Goal: Task Accomplishment & Management: Manage account settings

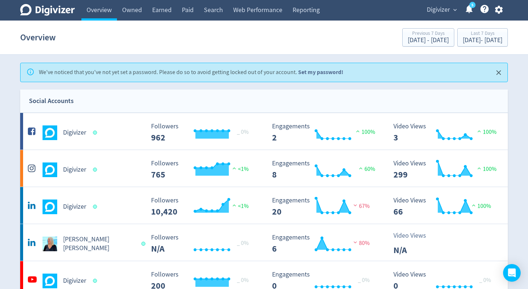
click at [334, 73] on link "Set my password!" at bounding box center [320, 72] width 45 height 8
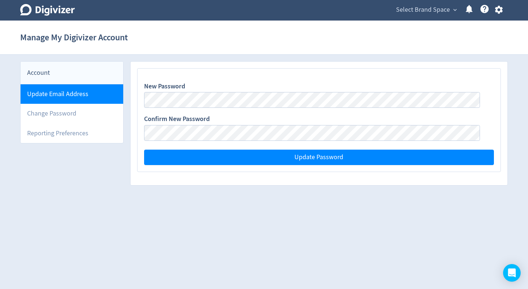
click at [91, 95] on li "Update Email Address" at bounding box center [72, 93] width 103 height 19
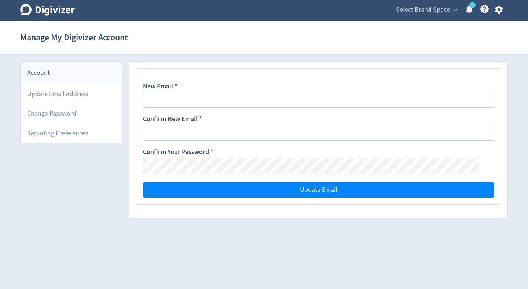
drag, startPoint x: 518, startPoint y: 15, endPoint x: 512, endPoint y: 11, distance: 7.4
click at [518, 15] on div "Digivizer Logo Mark Digivizer Logo Select Brand Space expand_more 5 Help Center…" at bounding box center [264, 10] width 528 height 21
click at [500, 7] on icon "button" at bounding box center [499, 10] width 8 height 8
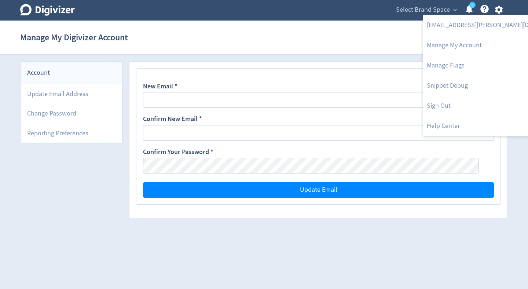
click at [302, 99] on div at bounding box center [264, 144] width 528 height 289
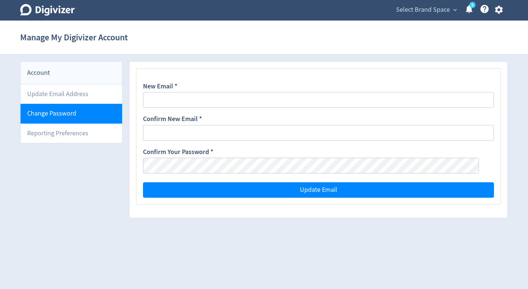
click at [95, 111] on li "Change Password" at bounding box center [72, 113] width 102 height 19
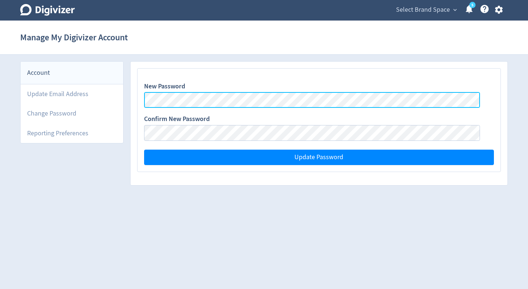
click at [0, 192] on com-1password-button at bounding box center [0, 192] width 0 height 0
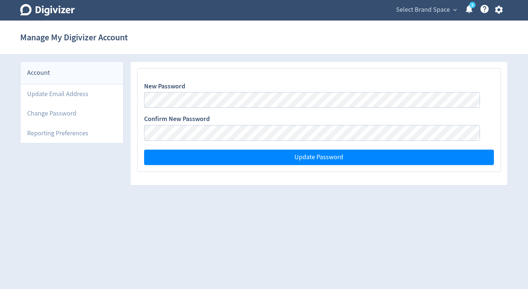
click at [331, 71] on div "New Password Confirm New Password Update Password" at bounding box center [319, 120] width 363 height 103
click at [378, 123] on div "Confirm New Password" at bounding box center [319, 127] width 350 height 26
click at [473, 8] on link "5" at bounding box center [472, 5] width 6 height 6
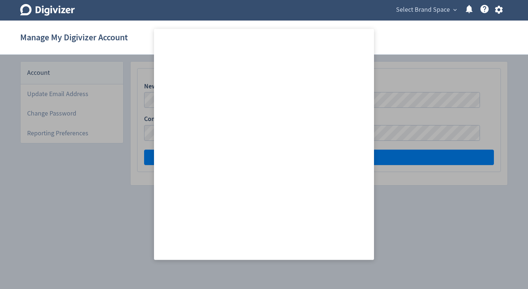
click at [364, 18] on div "Digivizer Logo Mark Digivizer Logo Select Brand Space expand_more 5 Help Center…" at bounding box center [264, 10] width 501 height 21
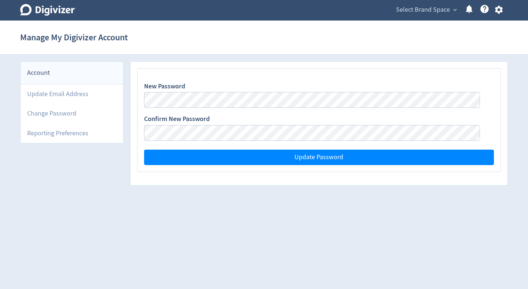
click at [503, 11] on icon "button" at bounding box center [499, 10] width 10 height 10
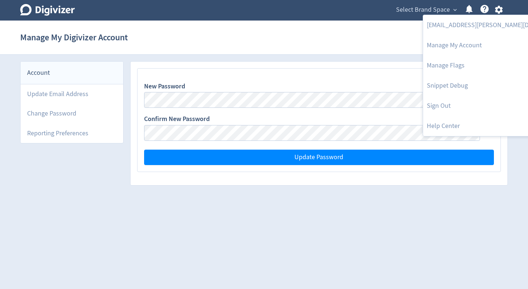
click at [285, 40] on div at bounding box center [264, 144] width 528 height 289
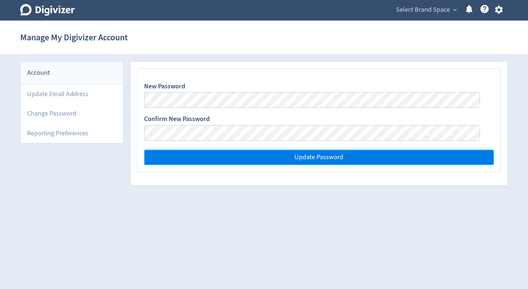
click at [338, 160] on span "Update Password" at bounding box center [318, 157] width 49 height 7
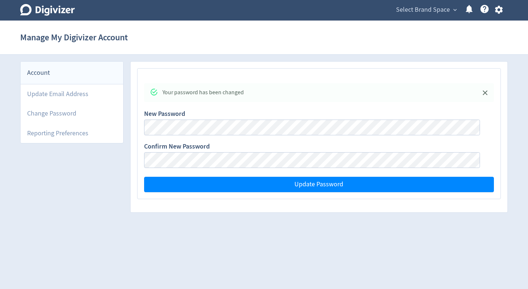
click at [58, 12] on icon "Digivizer Logo" at bounding box center [47, 10] width 55 height 12
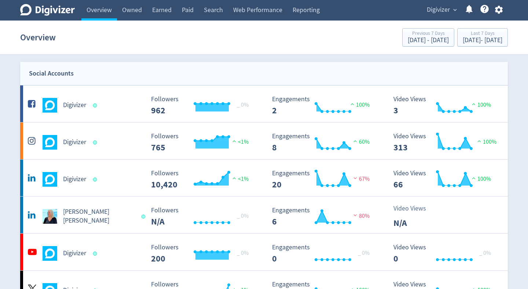
click at [447, 10] on span "Digivizer" at bounding box center [438, 10] width 23 height 12
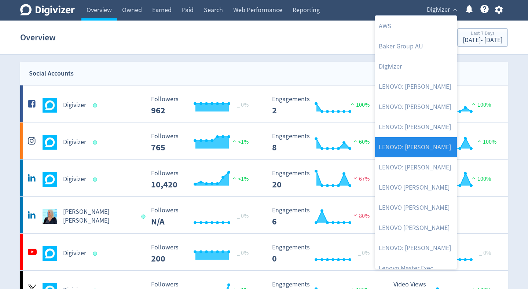
click at [436, 143] on link "LENOVO: [PERSON_NAME]" at bounding box center [416, 147] width 82 height 20
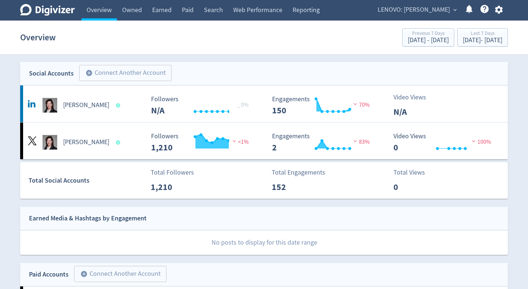
click at [455, 10] on span "expand_more" at bounding box center [455, 10] width 7 height 7
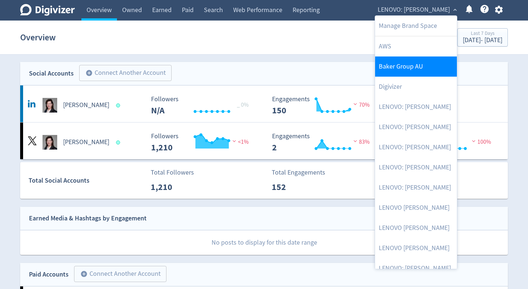
click at [417, 66] on link "Baker Group AU" at bounding box center [416, 66] width 82 height 20
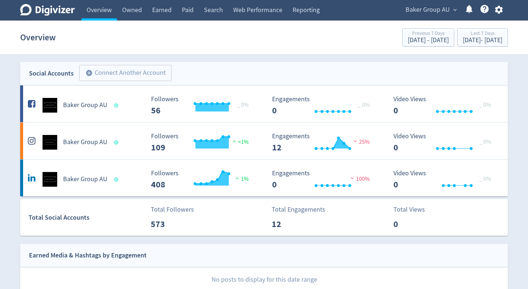
click at [452, 11] on span "expand_more" at bounding box center [455, 10] width 7 height 7
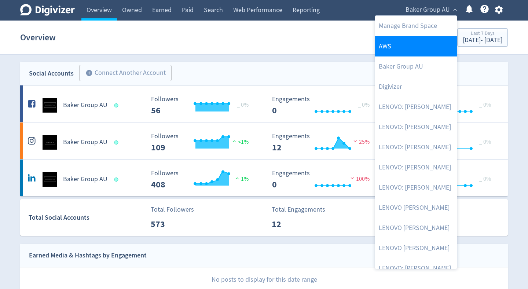
click at [417, 41] on link "AWS" at bounding box center [416, 46] width 82 height 20
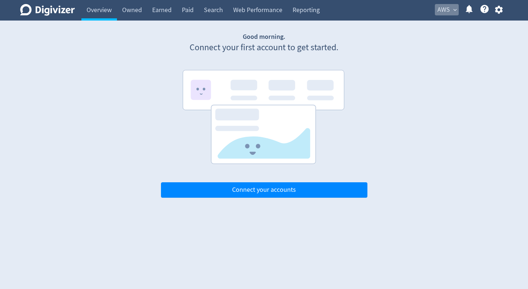
click at [453, 7] on span "expand_more" at bounding box center [455, 10] width 7 height 7
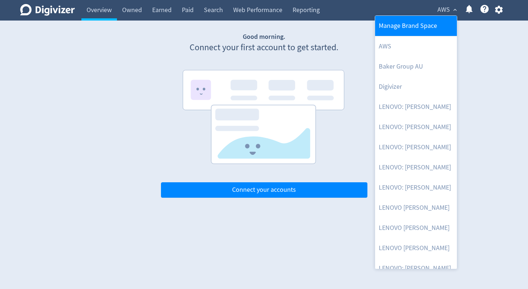
click at [431, 26] on link "Manage Brand Space" at bounding box center [416, 26] width 82 height 20
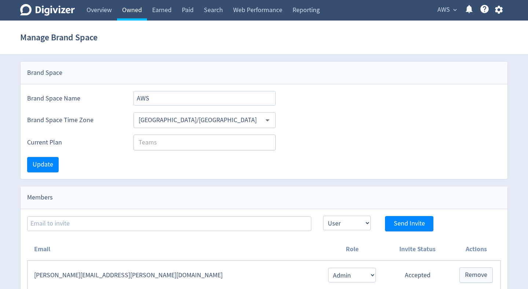
click at [136, 12] on link "Owned" at bounding box center [132, 10] width 30 height 21
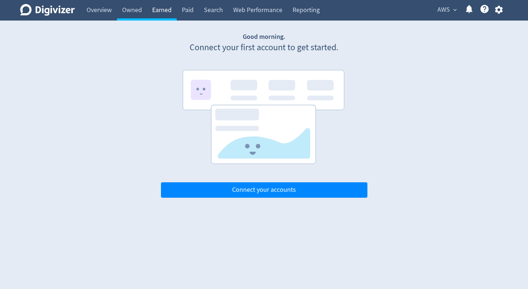
click at [159, 9] on link "Earned" at bounding box center [162, 10] width 30 height 21
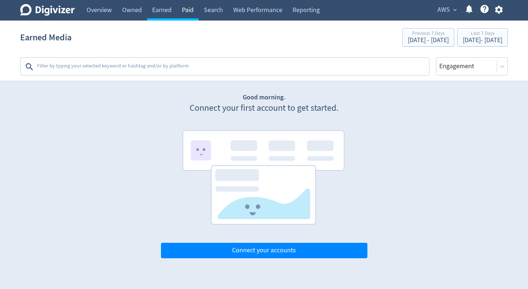
click at [190, 12] on link "Paid" at bounding box center [188, 10] width 22 height 21
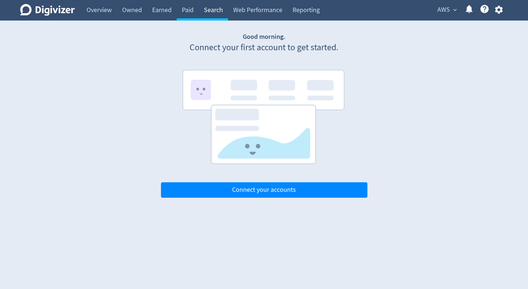
click at [206, 12] on link "Search" at bounding box center [213, 10] width 29 height 21
click at [243, 12] on link "Web Performance" at bounding box center [257, 10] width 59 height 21
click at [312, 13] on link "Reporting" at bounding box center [305, 10] width 37 height 21
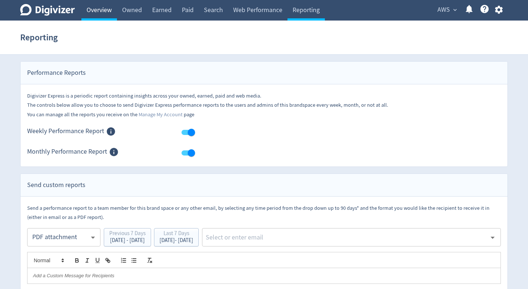
click at [114, 12] on link "Overview" at bounding box center [99, 10] width 36 height 21
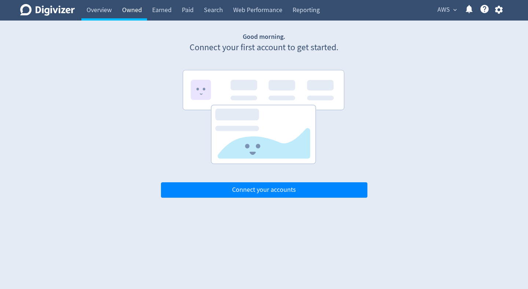
click at [137, 13] on link "Owned" at bounding box center [132, 10] width 30 height 21
click at [107, 13] on link "Overview" at bounding box center [99, 10] width 36 height 21
click at [457, 12] on span "expand_more" at bounding box center [455, 10] width 7 height 7
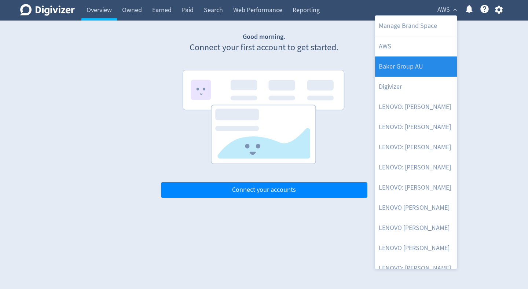
click at [420, 63] on link "Baker Group AU" at bounding box center [416, 66] width 82 height 20
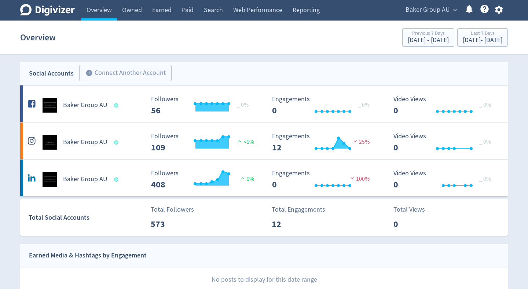
click at [455, 10] on span "expand_more" at bounding box center [455, 10] width 7 height 7
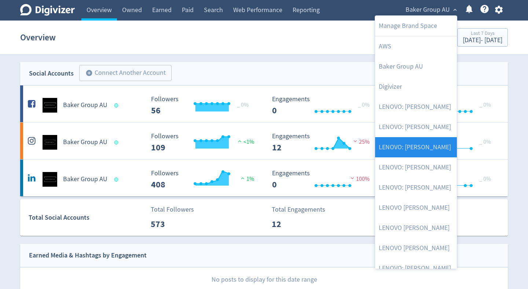
click at [429, 150] on link "LENOVO: [PERSON_NAME]" at bounding box center [416, 147] width 82 height 20
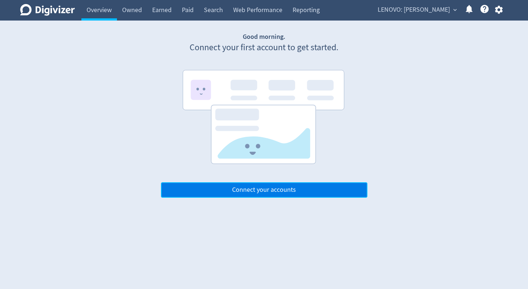
click at [286, 193] on span "Connect your accounts" at bounding box center [264, 190] width 64 height 7
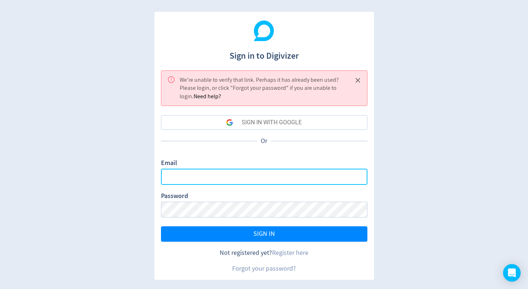
click at [276, 172] on input "Email" at bounding box center [264, 177] width 206 height 16
type input "[EMAIL_ADDRESS][PERSON_NAME][DOMAIN_NAME]"
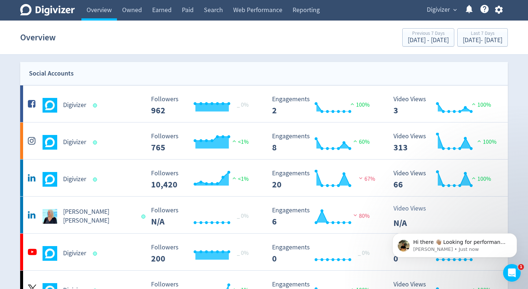
click at [454, 9] on span "expand_more" at bounding box center [455, 10] width 7 height 7
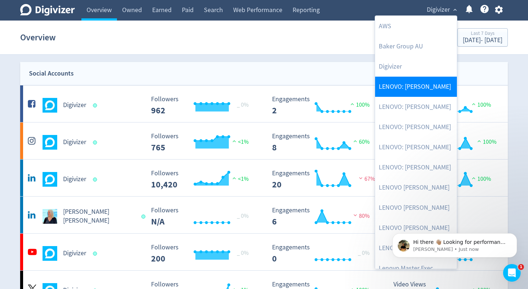
click at [430, 89] on link "LENOVO: [PERSON_NAME]" at bounding box center [416, 87] width 82 height 20
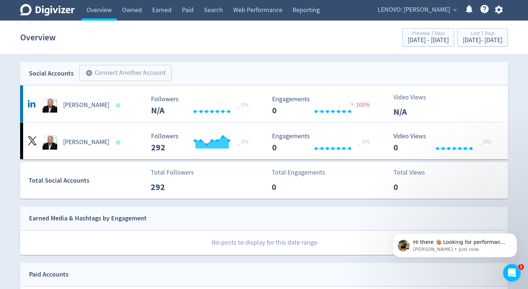
click at [456, 12] on span "expand_more" at bounding box center [455, 10] width 7 height 7
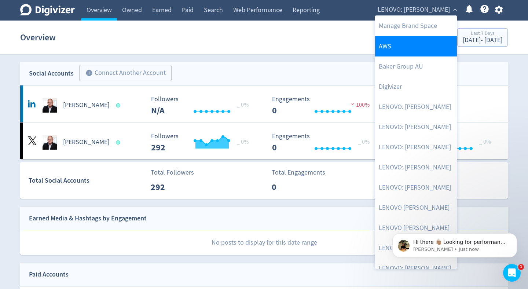
click at [430, 56] on ul "Manage Brand Space AWS Baker Group AU Digivizer LENOVO: Daryl Cromer LENOVO: Di…" at bounding box center [416, 218] width 82 height 404
click at [402, 52] on link "AWS" at bounding box center [416, 46] width 82 height 20
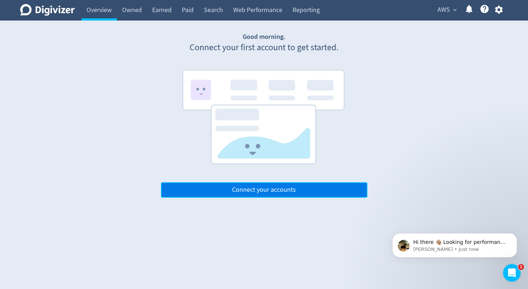
click at [270, 190] on span "Connect your accounts" at bounding box center [264, 190] width 64 height 7
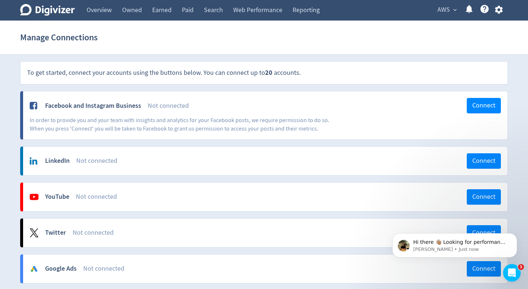
click at [443, 9] on span "AWS" at bounding box center [443, 10] width 12 height 12
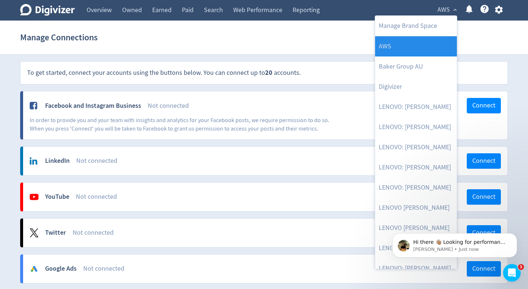
click at [425, 46] on link "AWS" at bounding box center [416, 46] width 82 height 20
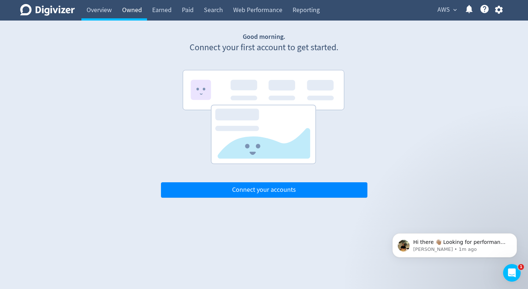
click at [126, 13] on link "Owned" at bounding box center [132, 10] width 30 height 21
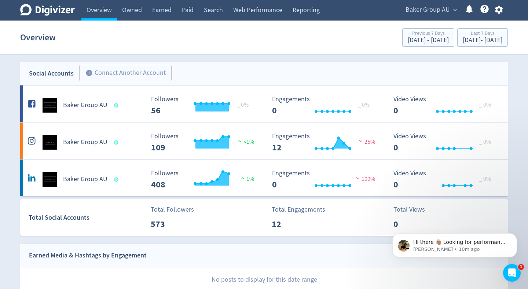
click at [457, 8] on span "expand_more" at bounding box center [455, 10] width 7 height 7
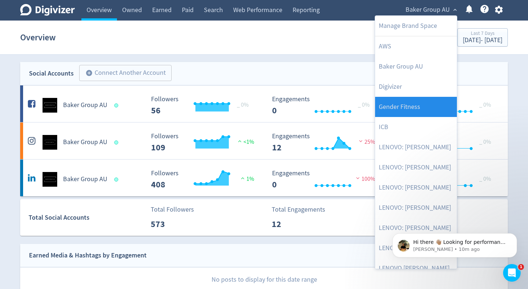
click at [428, 100] on link "Gender Fitness" at bounding box center [416, 107] width 82 height 20
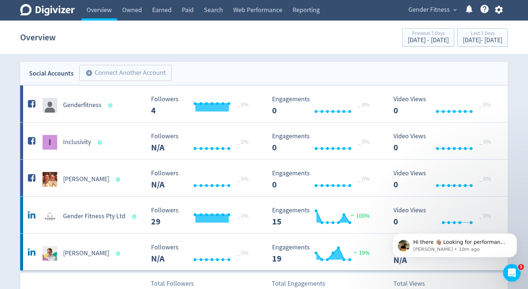
click at [454, 8] on span "expand_more" at bounding box center [455, 10] width 7 height 7
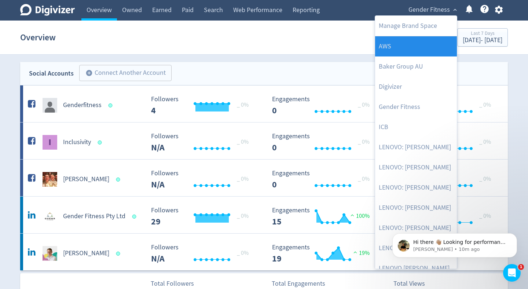
click at [425, 43] on link "AWS" at bounding box center [416, 46] width 82 height 20
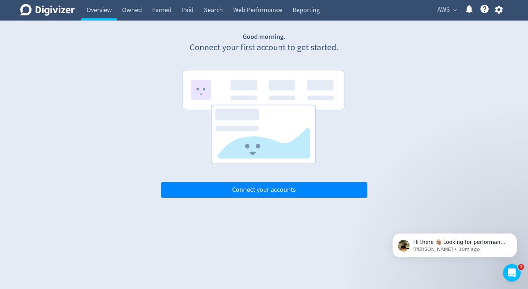
click at [453, 14] on button "AWS expand_more" at bounding box center [447, 10] width 24 height 12
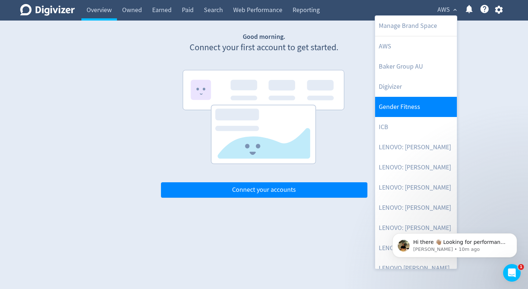
click at [408, 106] on link "Gender Fitness" at bounding box center [416, 107] width 82 height 20
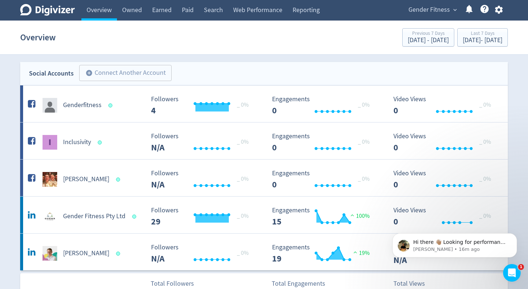
click at [458, 11] on button "Gender Fitness expand_more" at bounding box center [432, 10] width 53 height 12
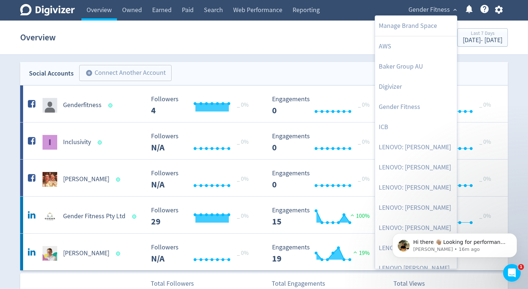
drag, startPoint x: 302, startPoint y: 29, endPoint x: 245, endPoint y: 0, distance: 63.6
click at [301, 29] on div at bounding box center [264, 144] width 528 height 289
